Goal: Use online tool/utility: Utilize a website feature to perform a specific function

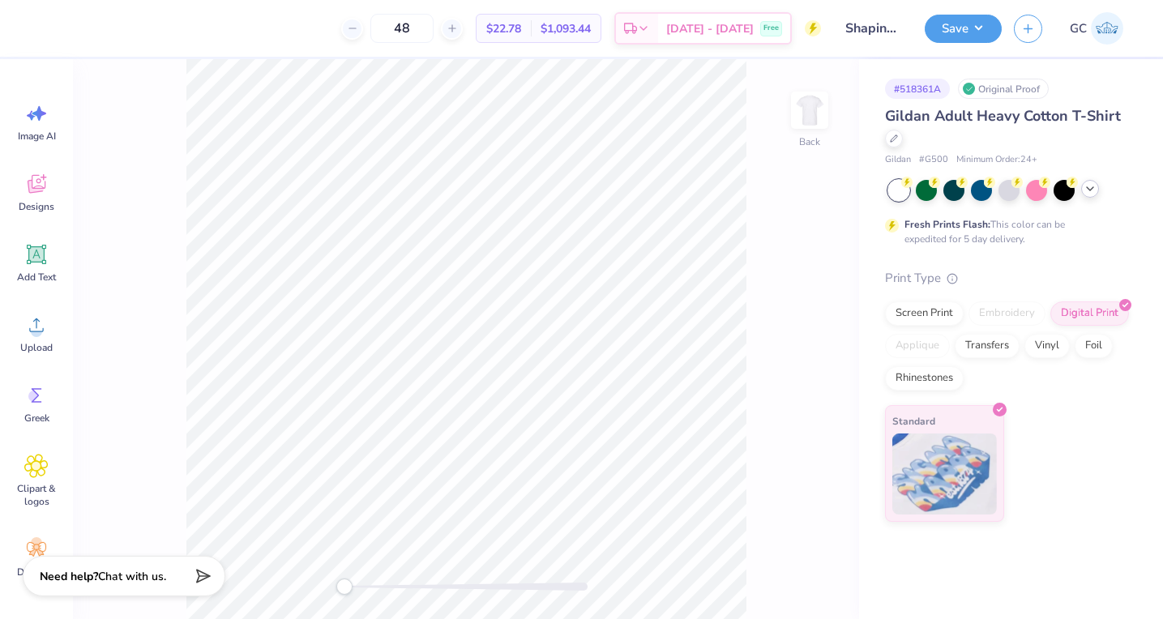
click at [1089, 190] on icon at bounding box center [1089, 188] width 13 height 13
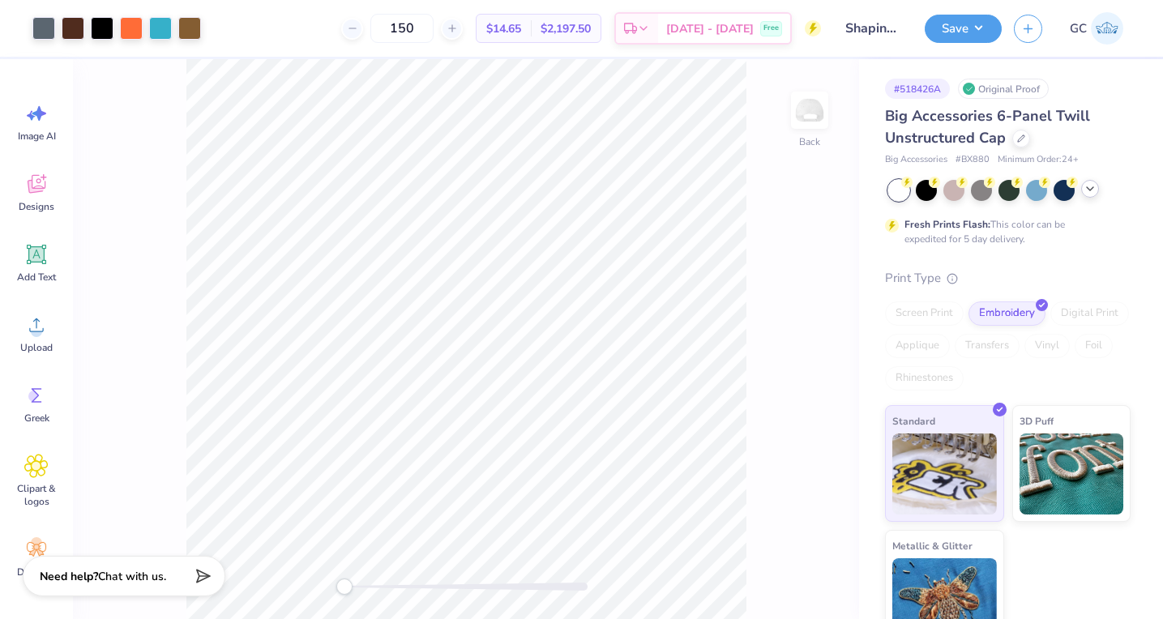
click at [1084, 192] on icon at bounding box center [1089, 188] width 13 height 13
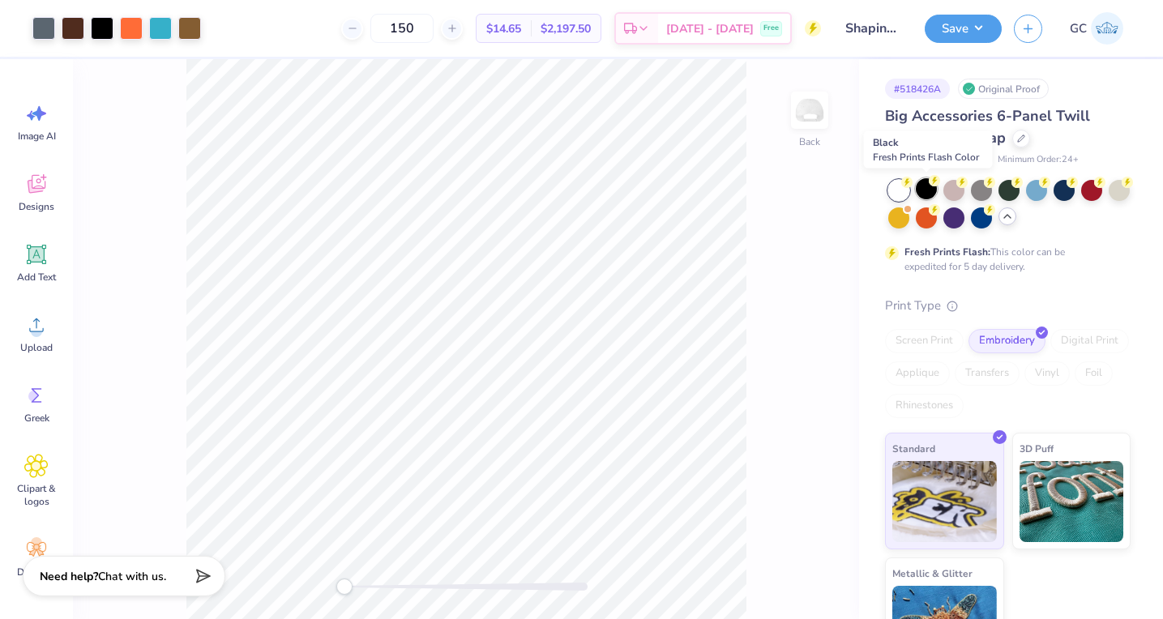
click at [921, 187] on div at bounding box center [926, 188] width 21 height 21
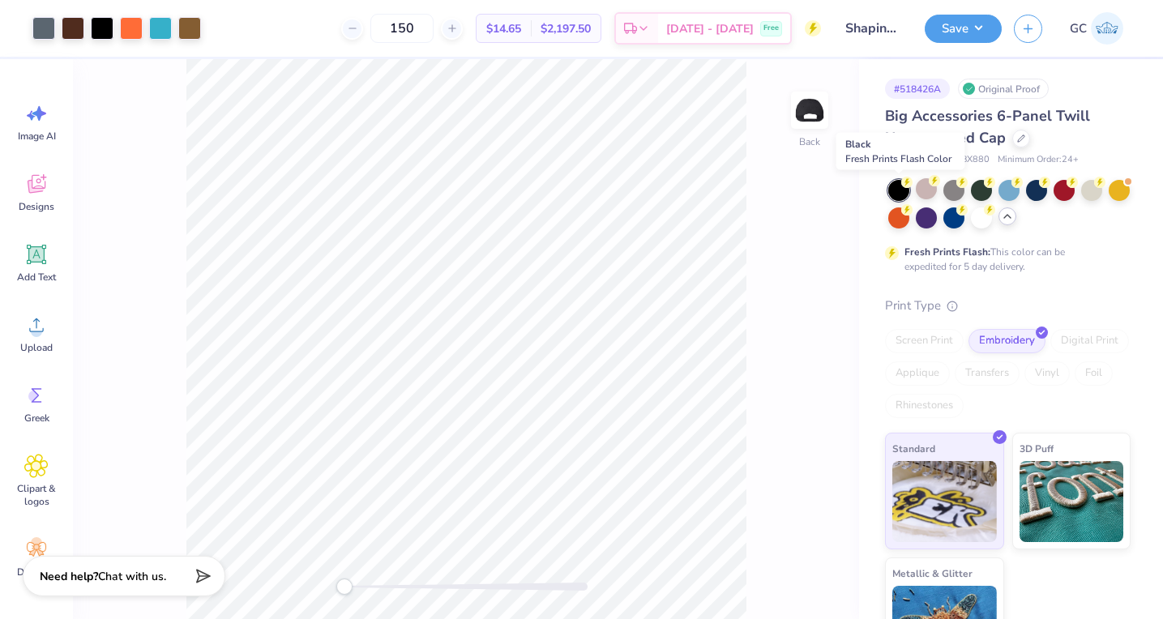
click at [900, 192] on div at bounding box center [898, 190] width 21 height 21
click at [954, 194] on div at bounding box center [953, 188] width 21 height 21
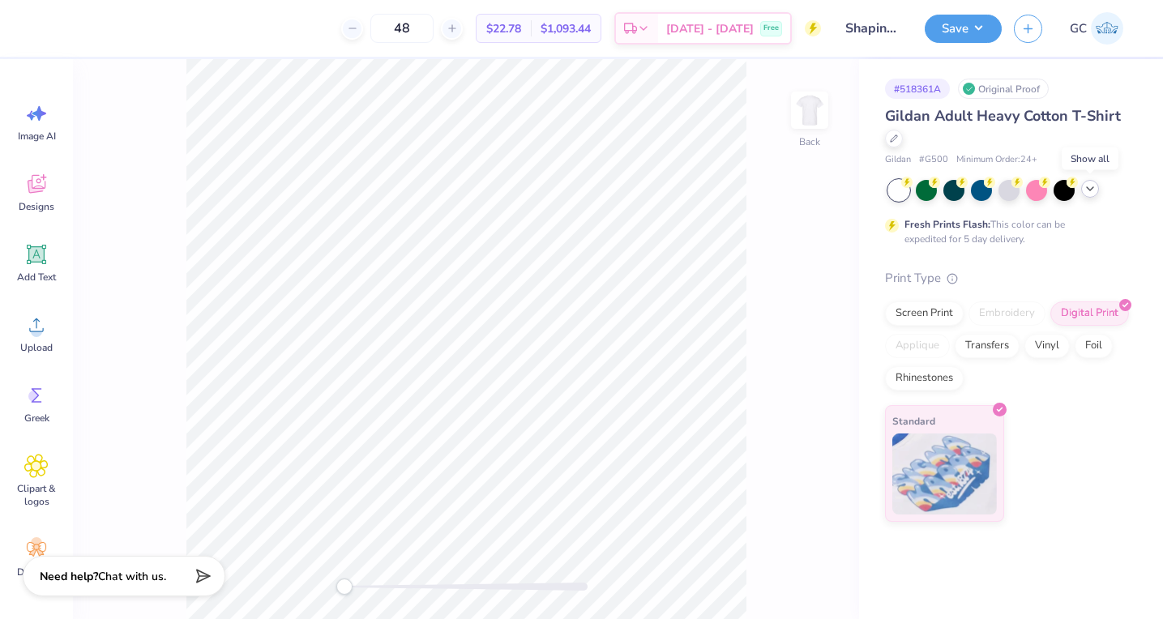
click at [1090, 190] on polyline at bounding box center [1090, 188] width 6 height 3
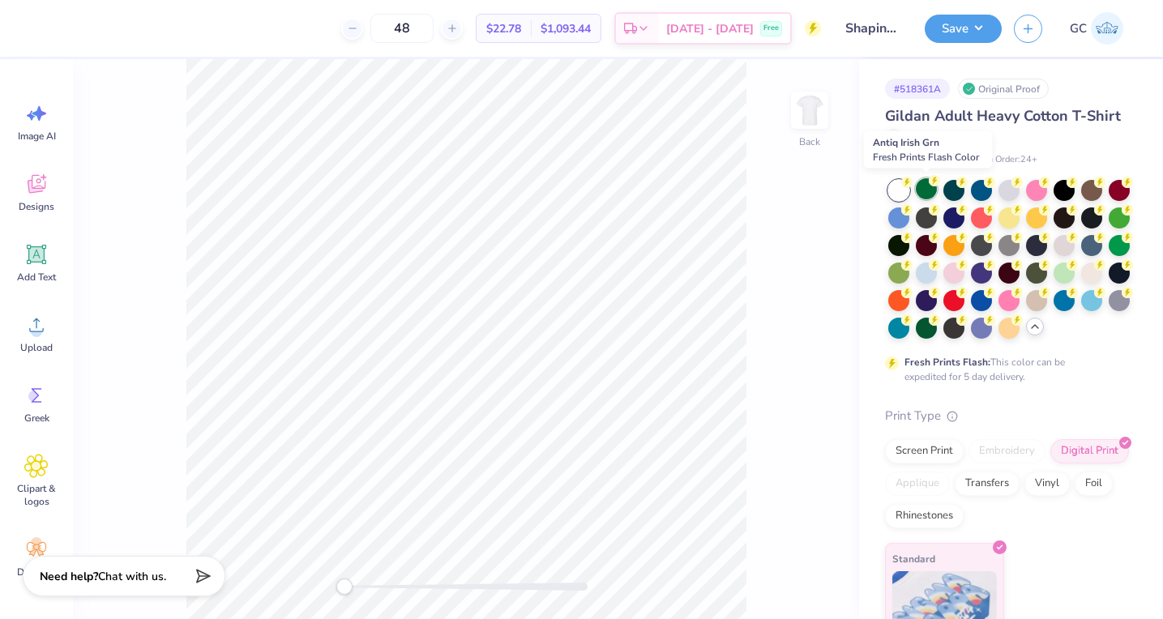
click at [924, 189] on div at bounding box center [926, 188] width 21 height 21
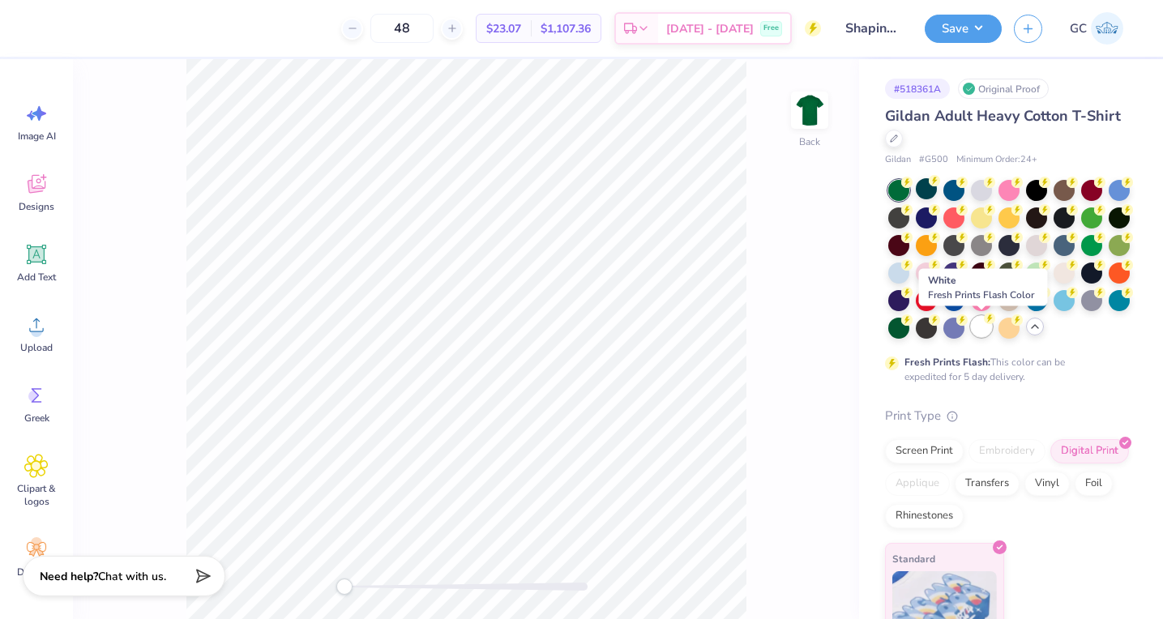
click at [982, 337] on div at bounding box center [981, 326] width 21 height 21
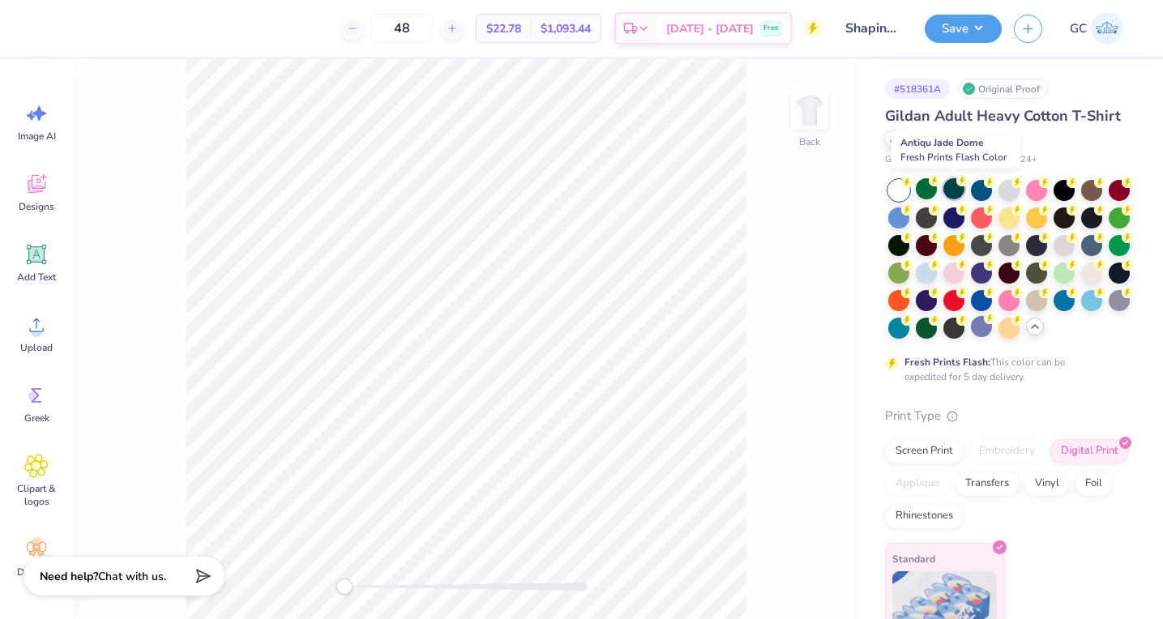
click at [951, 193] on div at bounding box center [953, 188] width 21 height 21
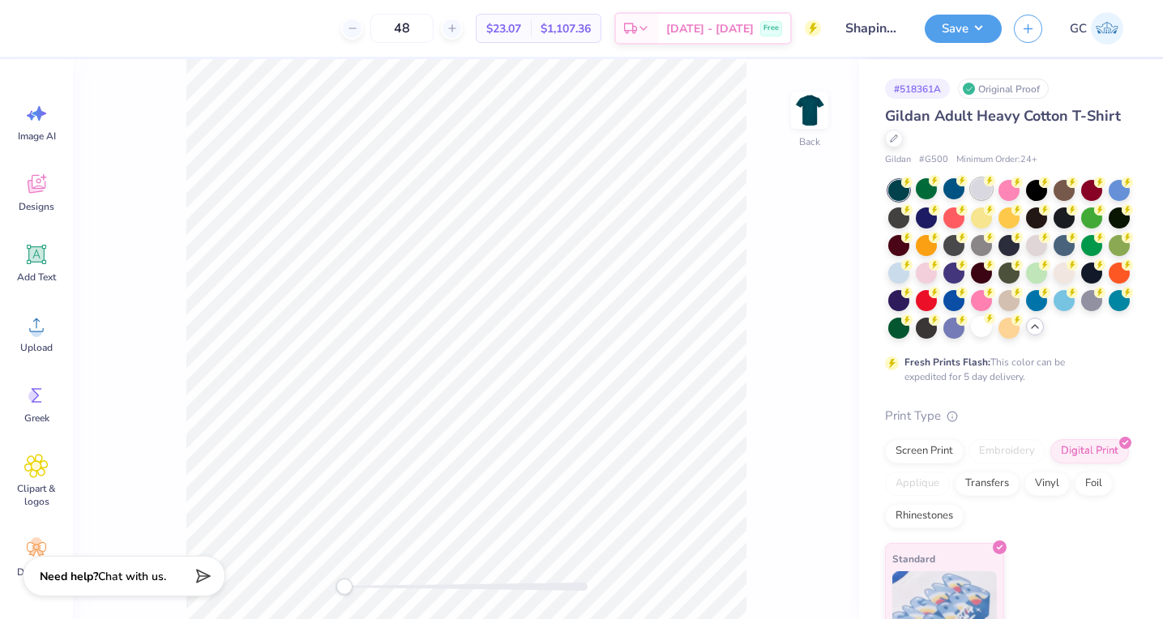
click at [976, 193] on div at bounding box center [981, 188] width 21 height 21
click at [964, 248] on div at bounding box center [953, 243] width 21 height 21
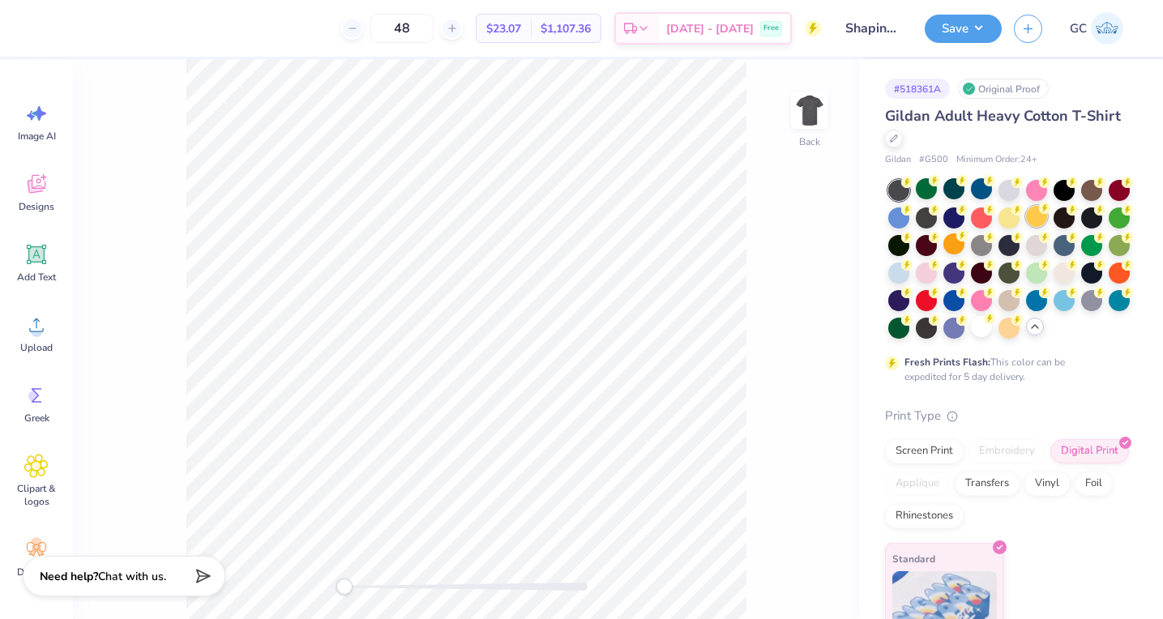
click at [1036, 207] on div at bounding box center [1036, 216] width 21 height 21
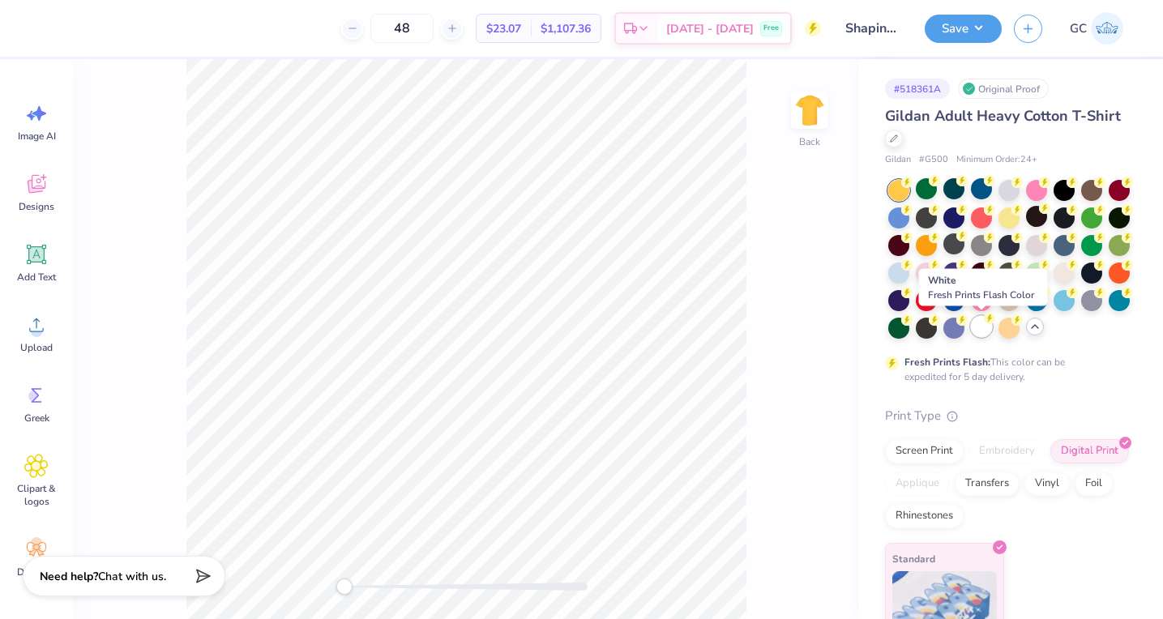
click at [977, 325] on div at bounding box center [981, 326] width 21 height 21
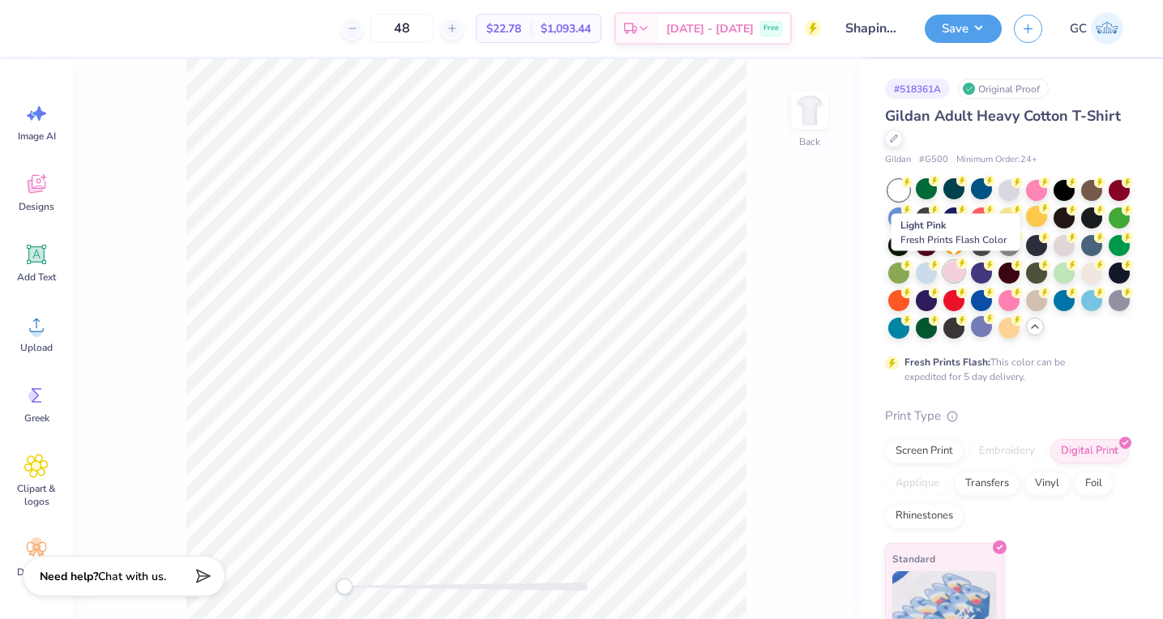
click at [947, 276] on div at bounding box center [953, 271] width 21 height 21
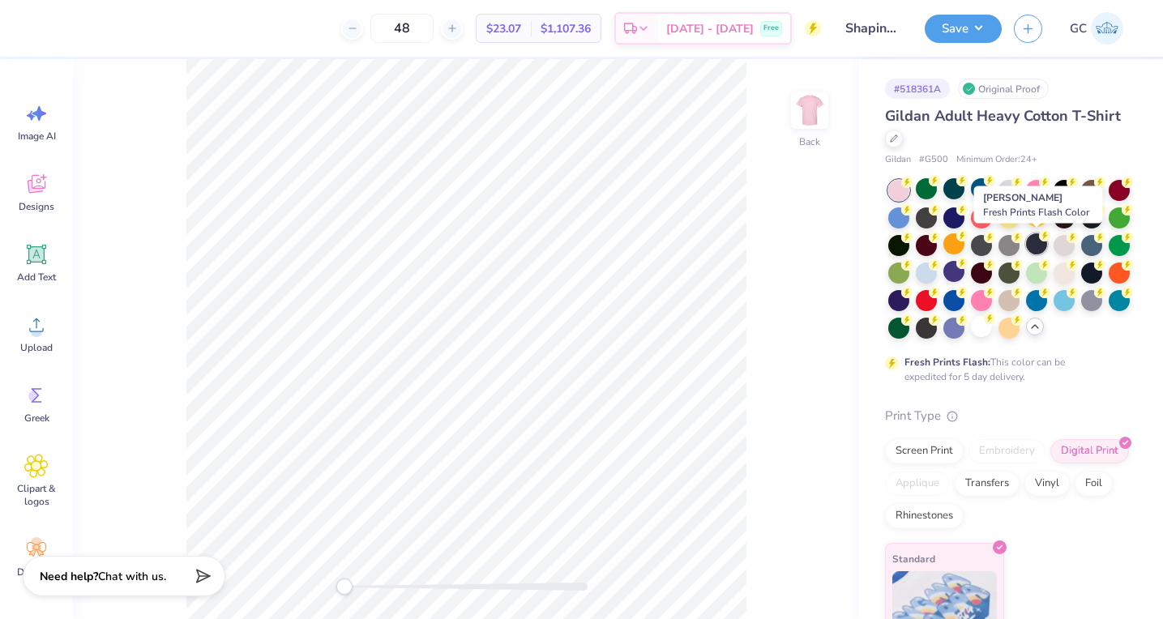
click at [1035, 248] on div at bounding box center [1036, 243] width 21 height 21
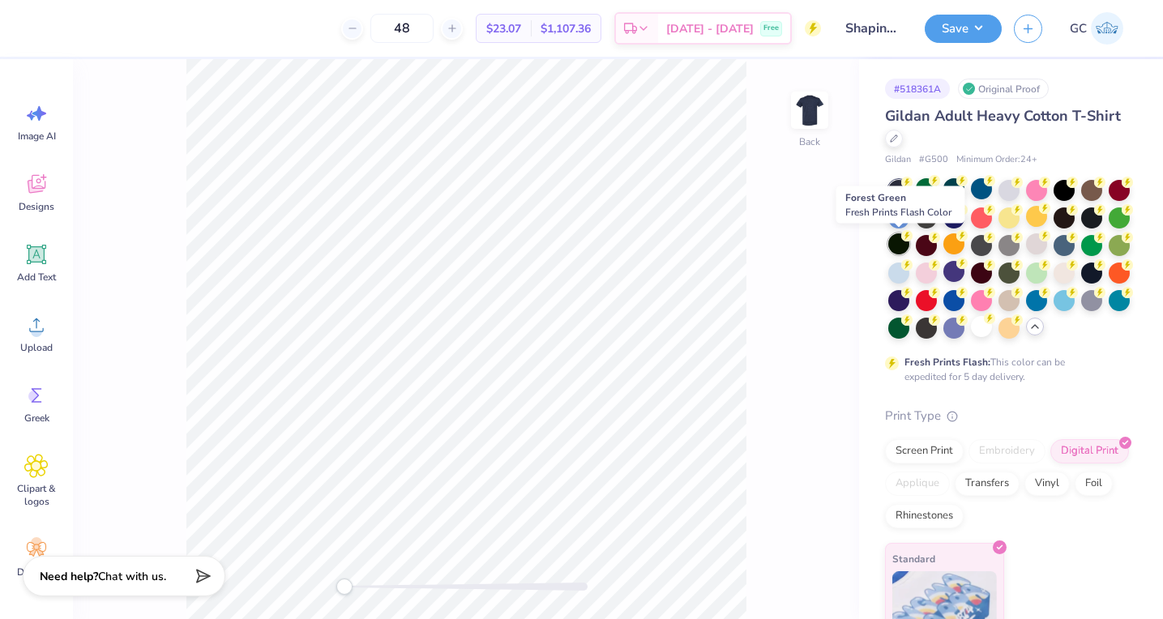
click at [899, 244] on div at bounding box center [898, 243] width 21 height 21
click at [1059, 184] on div at bounding box center [1063, 188] width 21 height 21
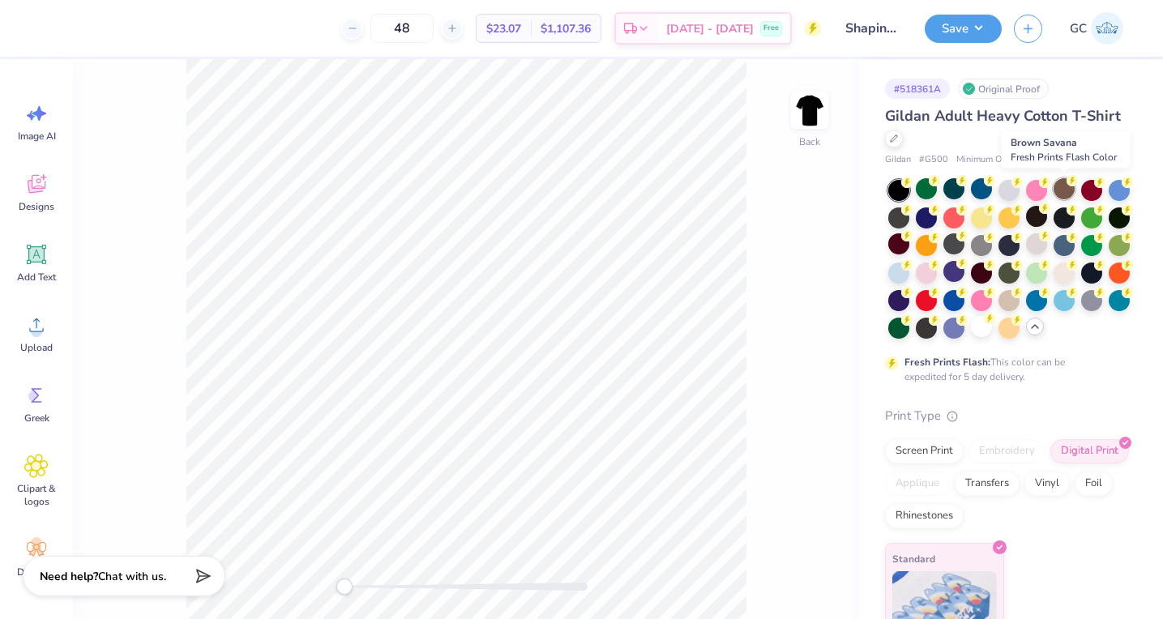
click at [1057, 188] on div at bounding box center [1063, 188] width 21 height 21
click at [1061, 304] on div at bounding box center [1063, 298] width 21 height 21
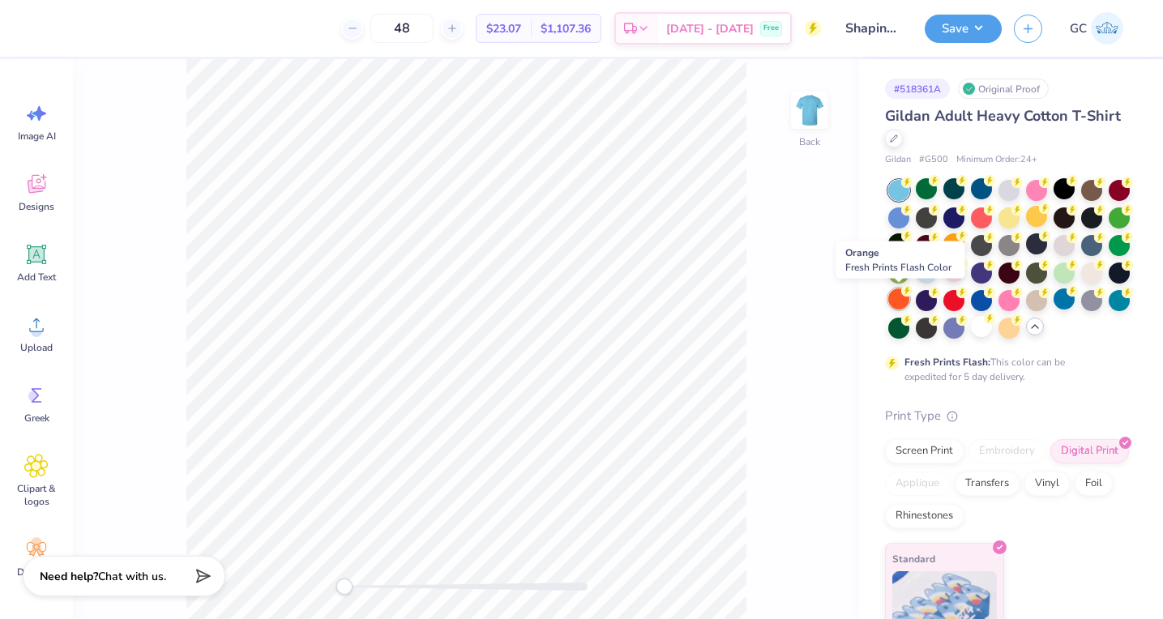
click at [891, 295] on div at bounding box center [898, 298] width 21 height 21
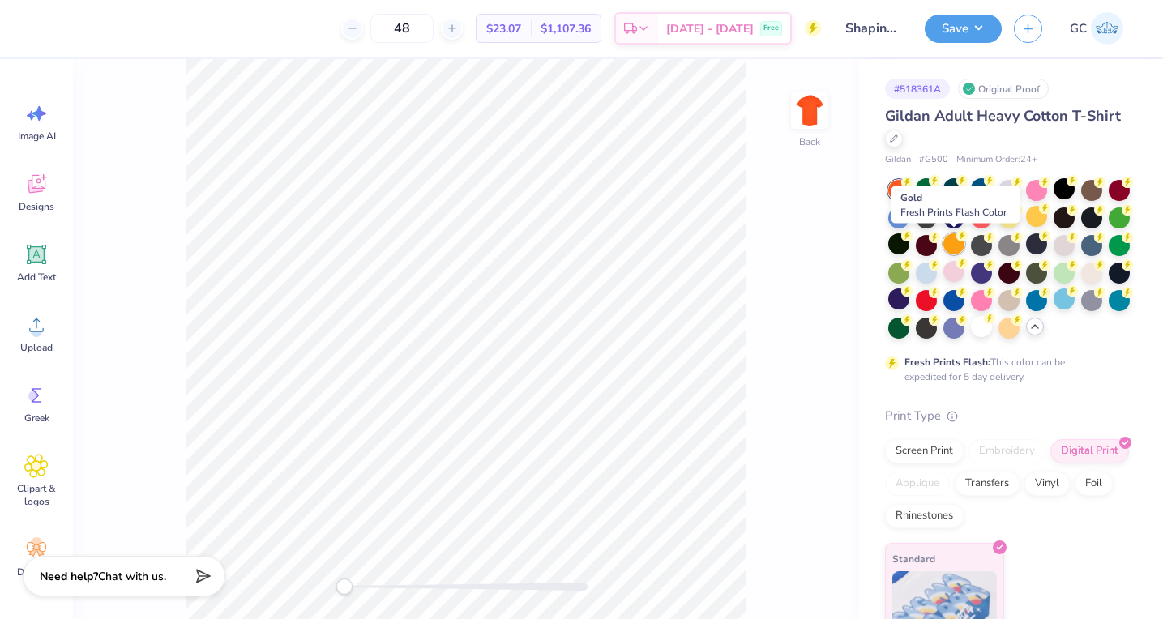
click at [953, 246] on div at bounding box center [953, 243] width 21 height 21
